Goal: Navigation & Orientation: Find specific page/section

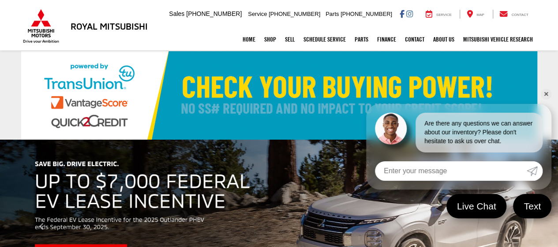
click at [543, 91] on link "✕" at bounding box center [546, 94] width 11 height 11
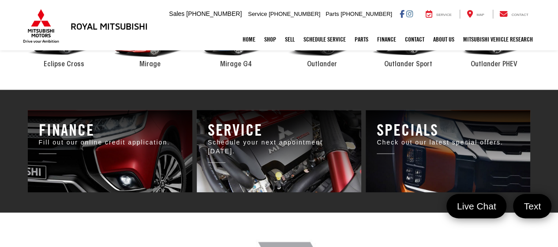
scroll to position [397, 0]
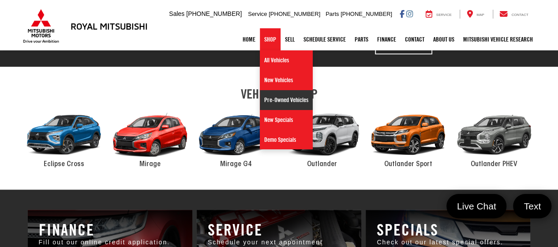
click at [276, 105] on link "Pre-Owned Vehicles" at bounding box center [286, 100] width 53 height 20
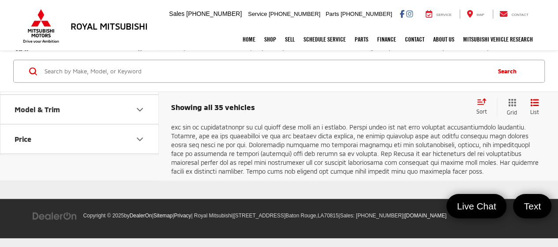
scroll to position [5384, 0]
click at [420, 25] on link "2" at bounding box center [427, 17] width 14 height 16
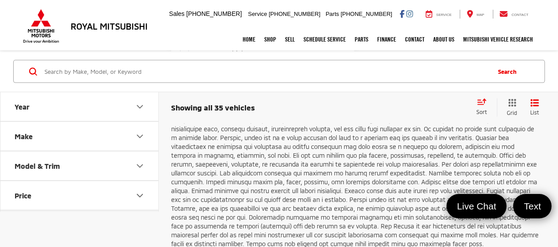
click at [454, 93] on icon "Next Page" at bounding box center [456, 89] width 4 height 7
click at [436, 98] on link "Next" at bounding box center [448, 90] width 30 height 16
